Goal: Task Accomplishment & Management: Understand process/instructions

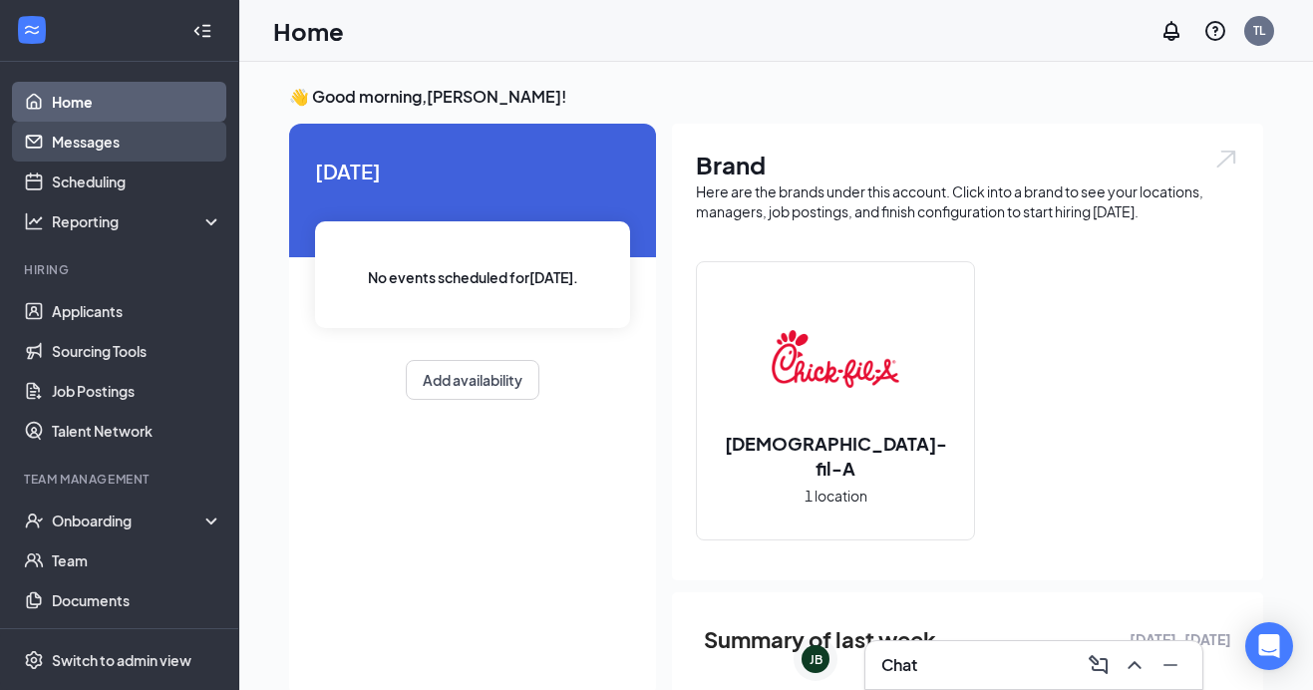
click at [124, 138] on link "Messages" at bounding box center [137, 142] width 170 height 40
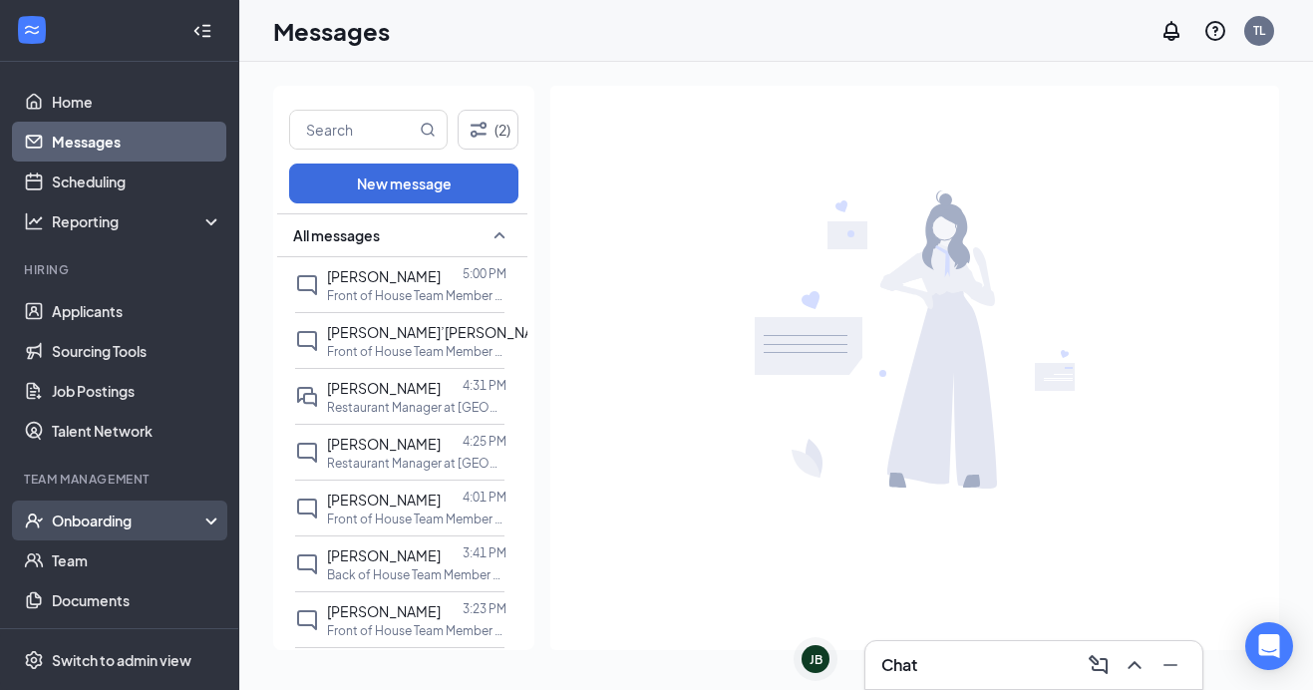
click at [109, 524] on div "Onboarding" at bounding box center [128, 520] width 153 height 20
click at [109, 553] on link "Overview" at bounding box center [137, 560] width 170 height 40
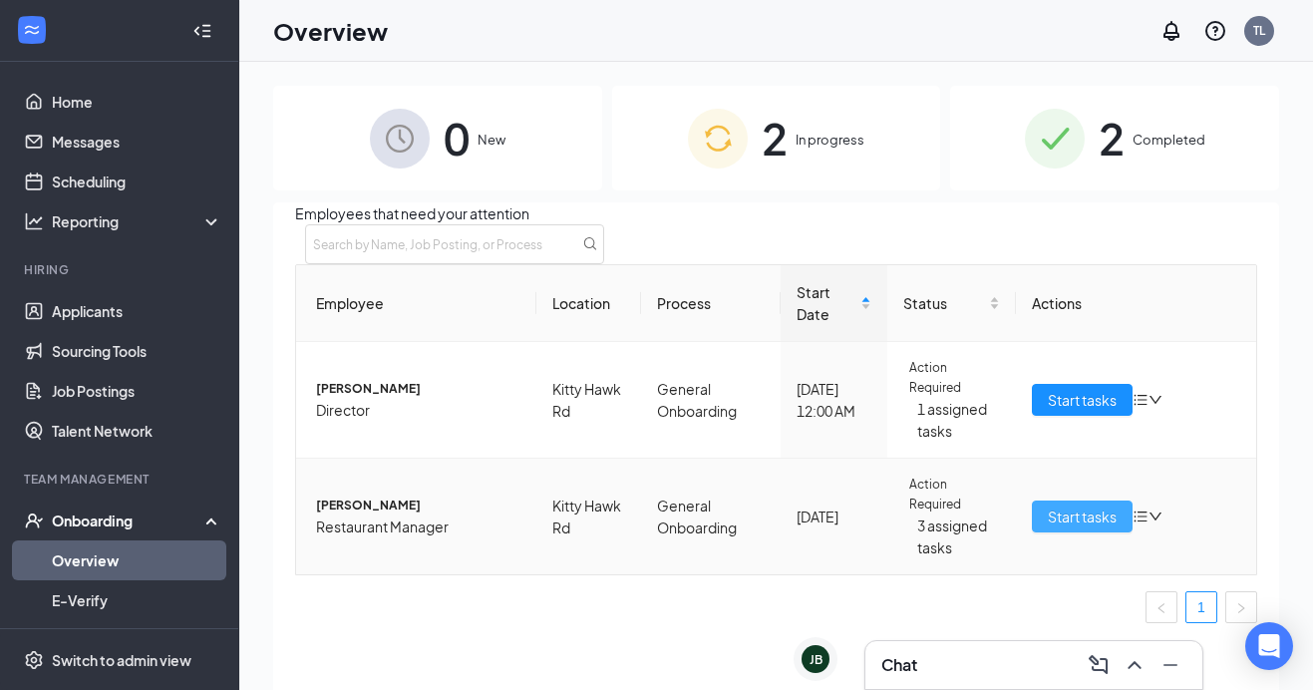
click at [1078, 527] on span "Start tasks" at bounding box center [1082, 516] width 69 height 22
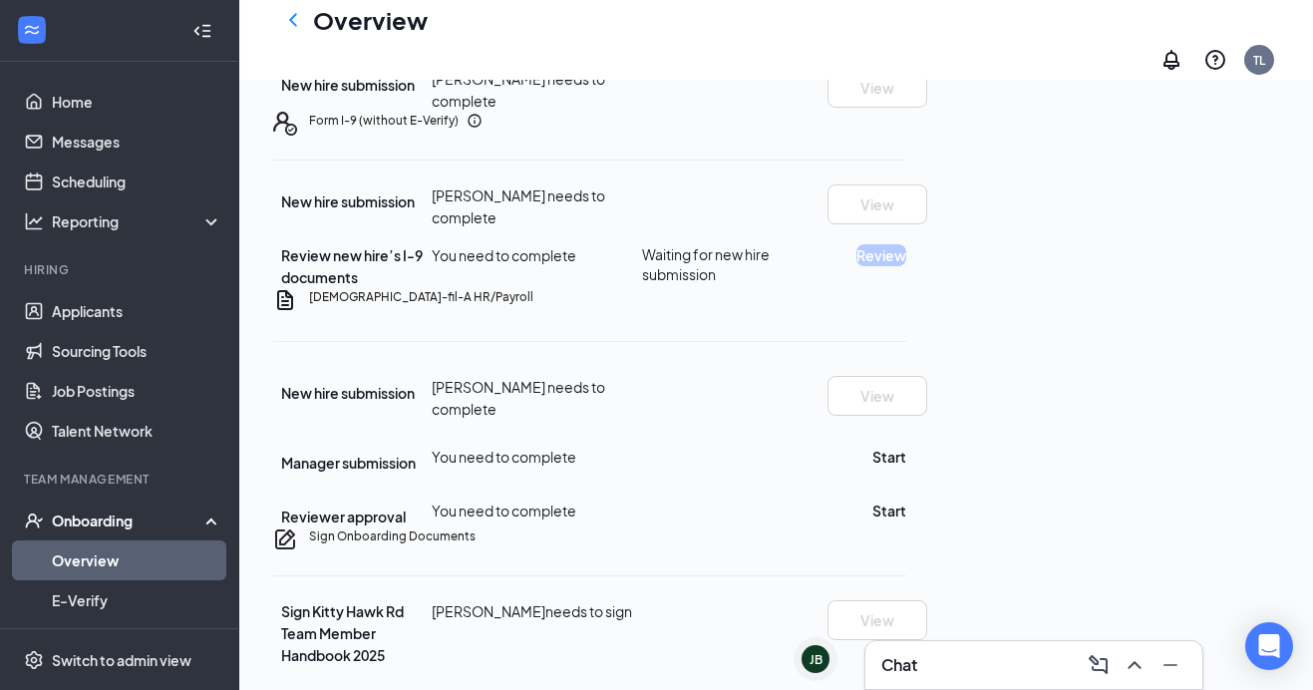
scroll to position [492, 0]
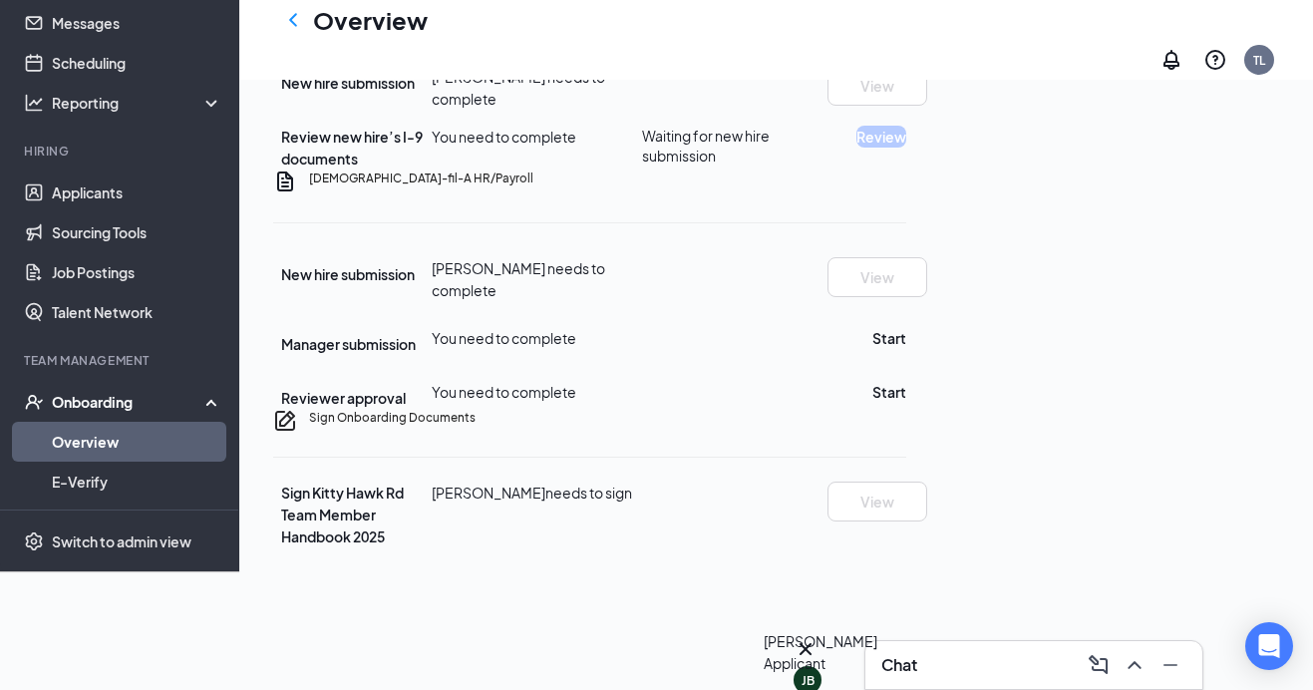
click at [812, 672] on div "JB" at bounding box center [807, 680] width 13 height 17
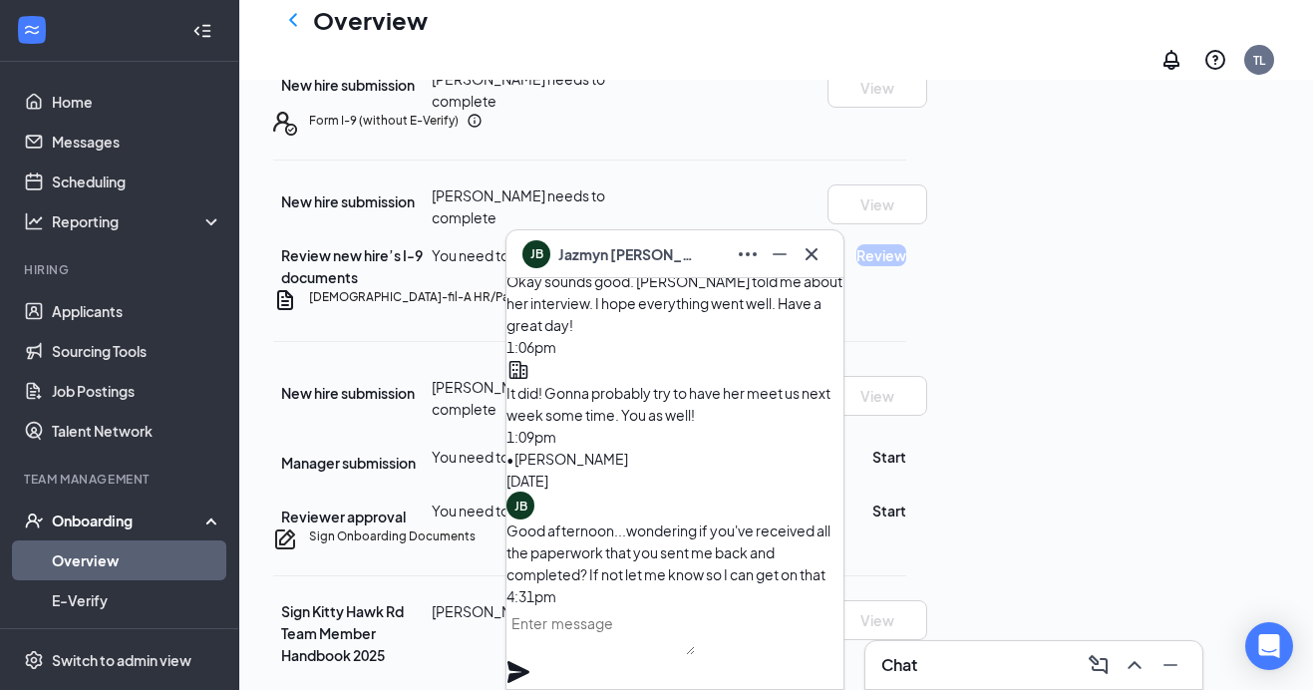
click at [640, 637] on textarea at bounding box center [600, 631] width 188 height 48
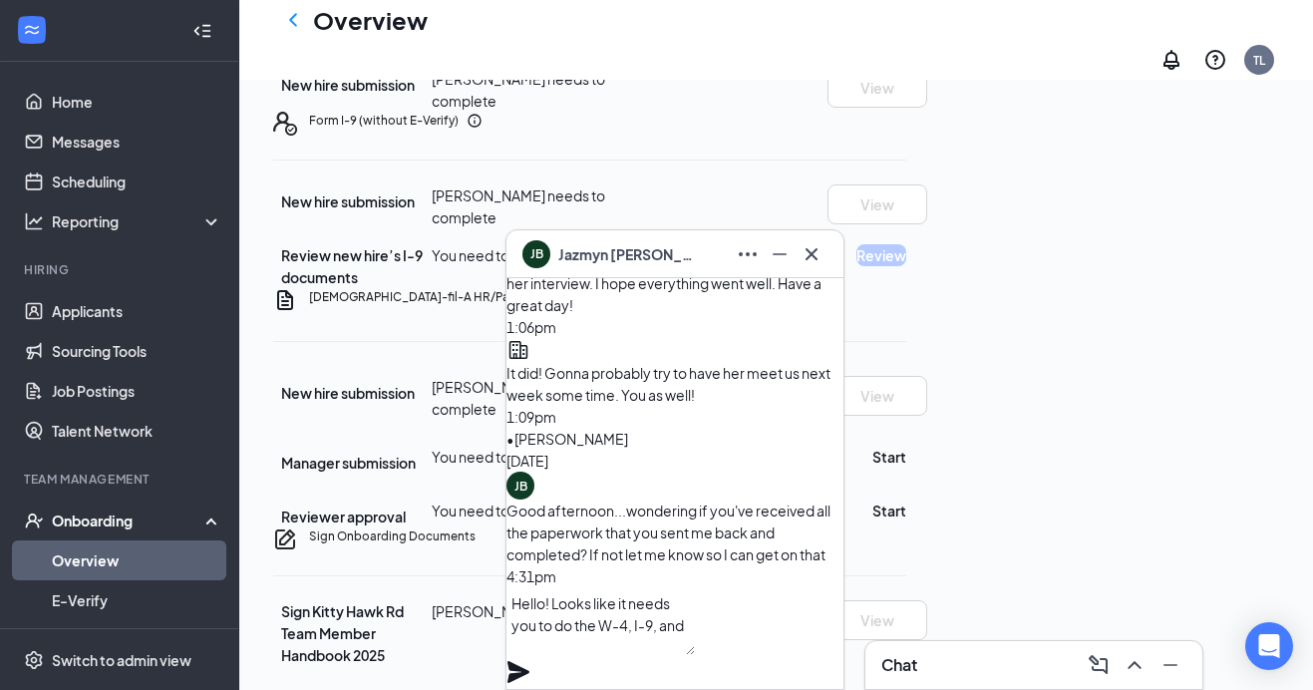
scroll to position [655, 0]
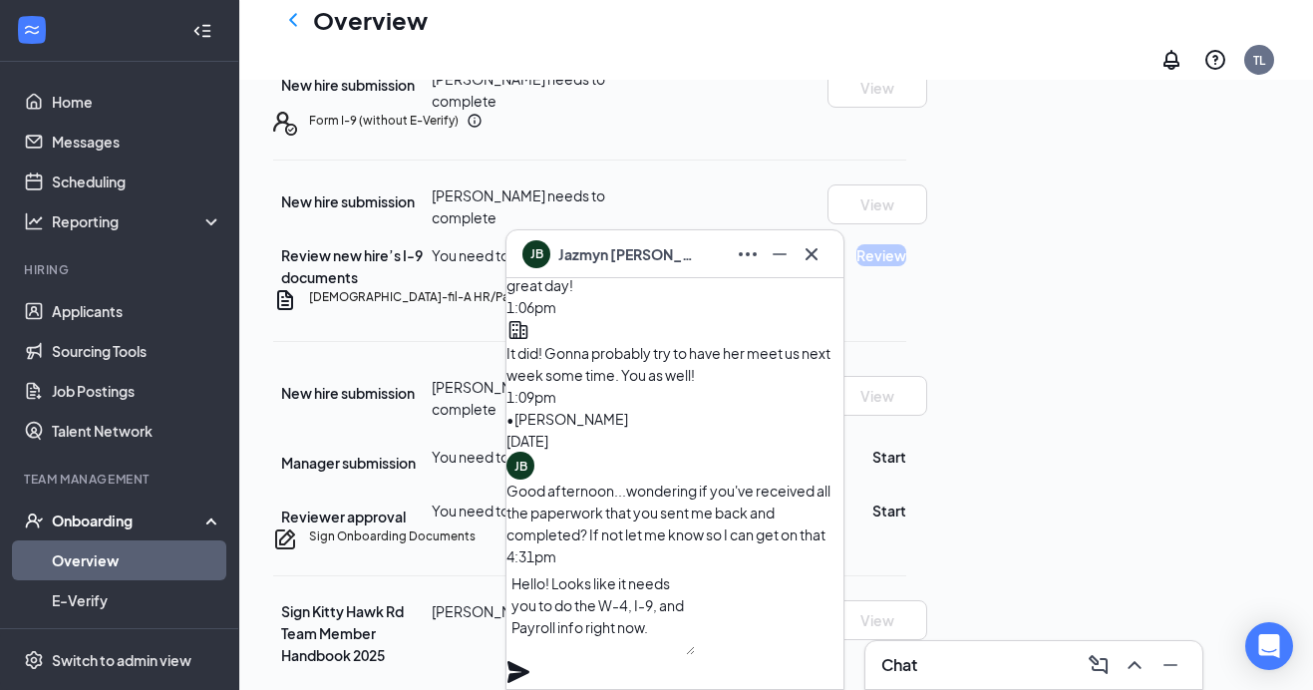
type textarea "Hello! Looks like it needs you to do the W-4, I-9, and Payroll info right now."
click at [529, 661] on icon "Plane" at bounding box center [518, 672] width 22 height 22
